Goal: Navigation & Orientation: Find specific page/section

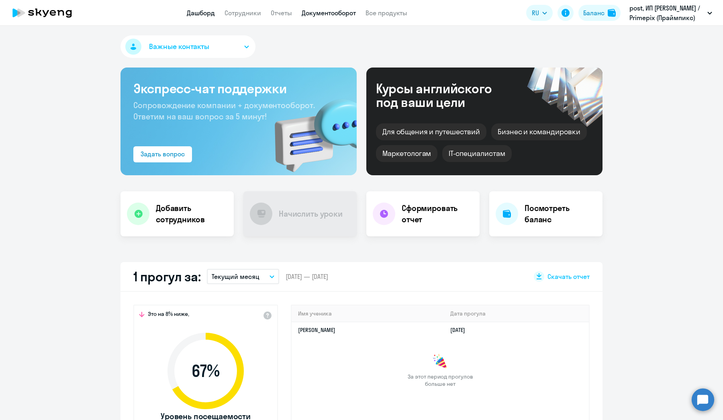
click at [336, 12] on link "Документооборот" at bounding box center [329, 13] width 54 height 8
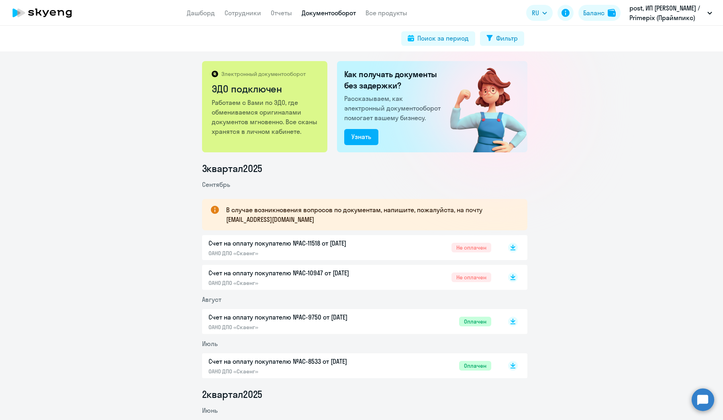
scroll to position [10, 0]
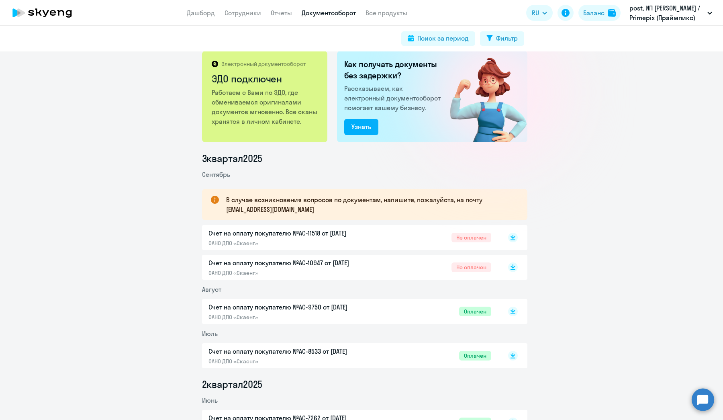
click at [378, 237] on div "Счет на оплату покупателю №AC-11518 от [DATE] ОАНО ДПО «Скаенг» Не оплачен" at bounding box center [349, 237] width 283 height 18
click at [318, 257] on div "Счет на оплату покупателю №AC-10947 от [DATE] ОАНО ДПО «Скаенг» Не оплачен" at bounding box center [364, 267] width 325 height 25
click at [323, 263] on p "Счет на оплату покупателю №AC-10947 от [DATE]" at bounding box center [292, 263] width 169 height 10
click at [247, 12] on link "Сотрудники" at bounding box center [242, 13] width 37 height 8
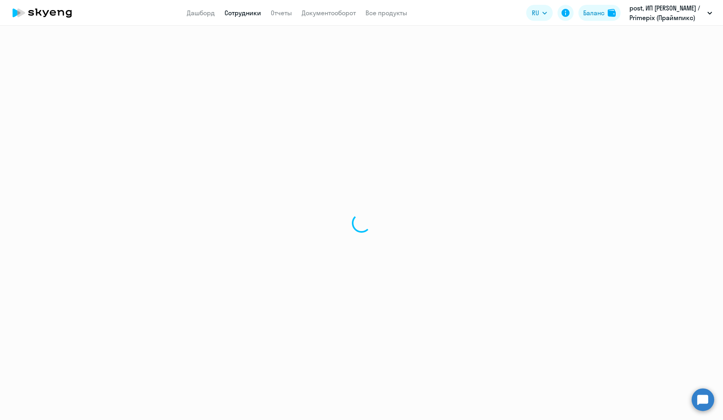
select select "30"
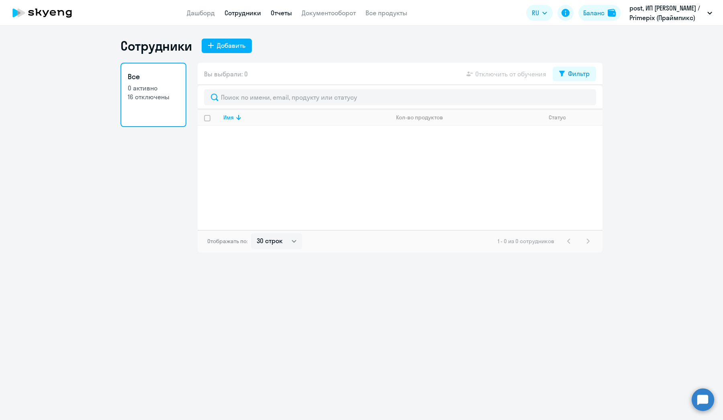
click at [286, 14] on link "Отчеты" at bounding box center [281, 13] width 21 height 8
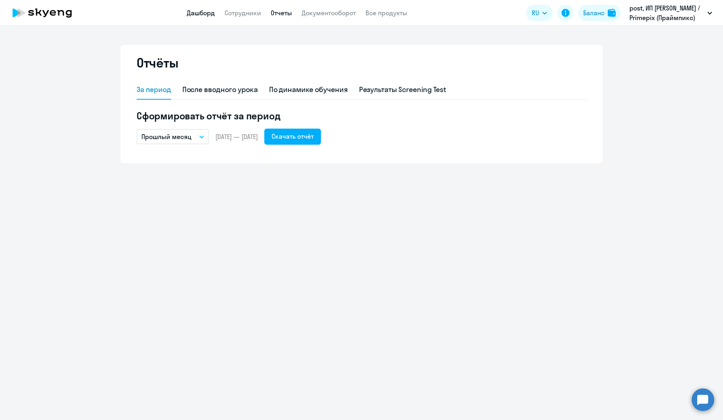
click at [195, 13] on link "Дашборд" at bounding box center [201, 13] width 28 height 8
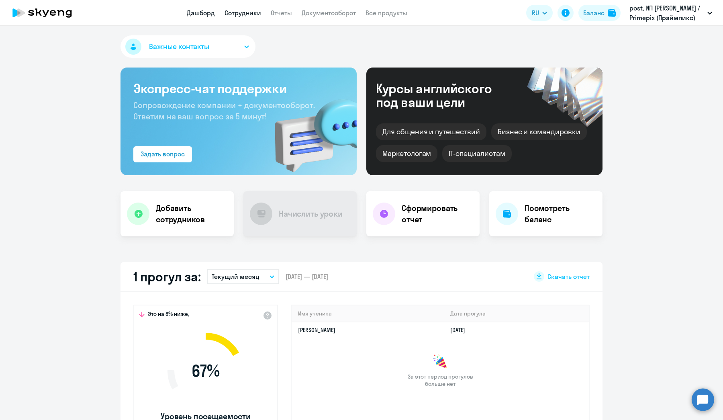
click at [230, 9] on link "Сотрудники" at bounding box center [242, 13] width 37 height 8
select select "30"
